Goal: Find specific page/section: Find specific page/section

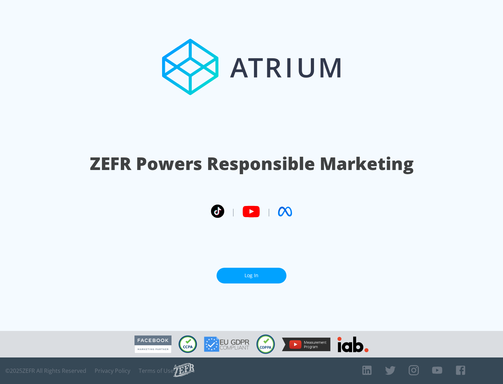
click at [251, 276] on link "Log In" at bounding box center [252, 276] width 70 height 16
